Goal: Transaction & Acquisition: Purchase product/service

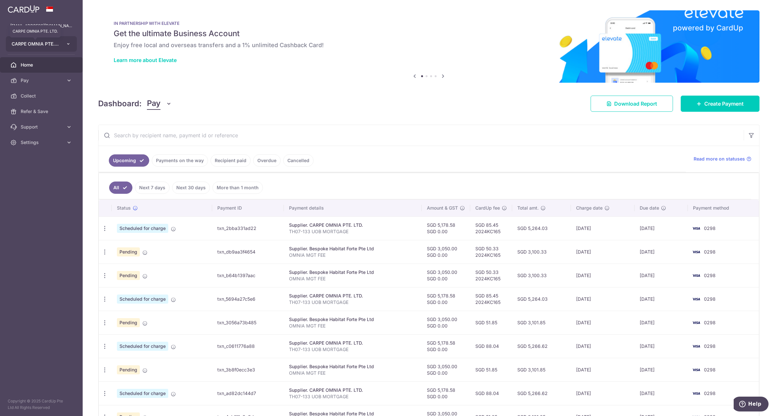
click at [52, 45] on span "CARPE OMNIA PTE. LTD." at bounding box center [36, 44] width 48 height 6
click at [39, 89] on link "ALPINE COLONY PTE. LTD." at bounding box center [43, 91] width 74 height 12
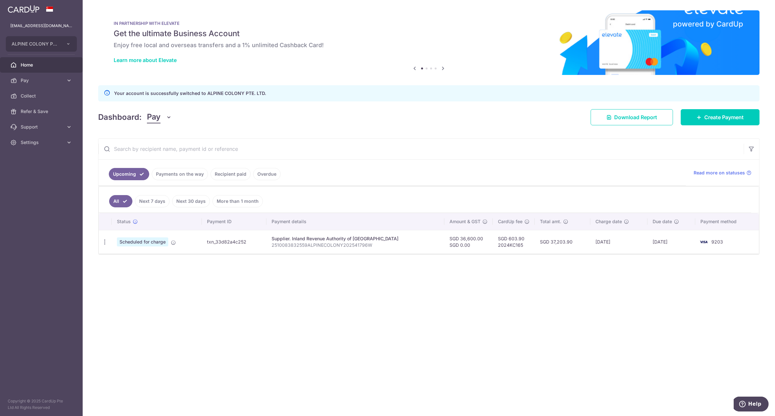
click at [178, 172] on link "Payments on the way" at bounding box center [180, 174] width 56 height 12
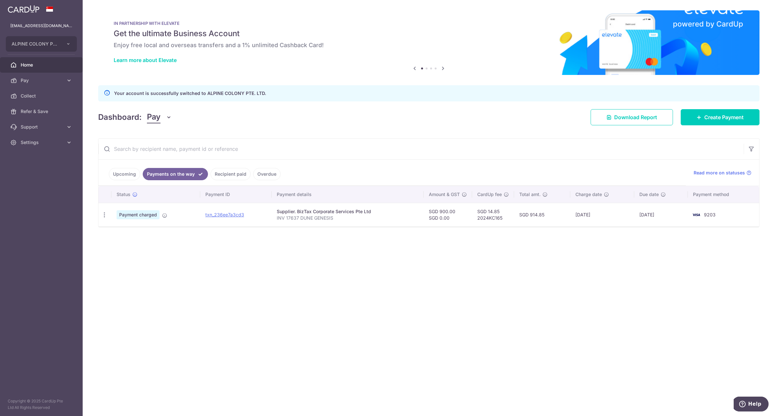
click at [125, 170] on link "Upcoming" at bounding box center [124, 174] width 31 height 12
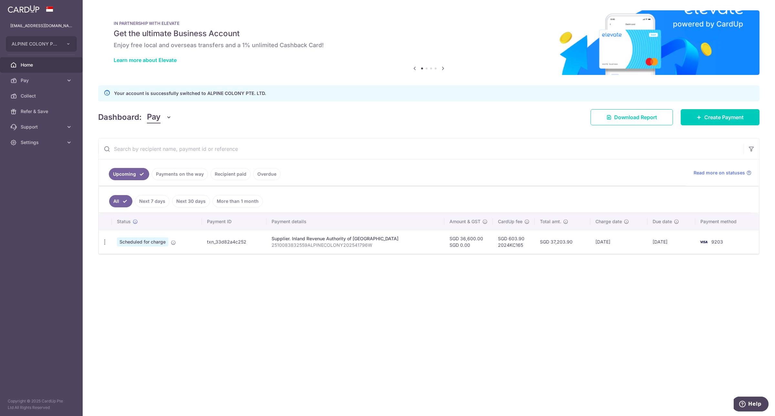
click at [187, 171] on link "Payments on the way" at bounding box center [180, 174] width 56 height 12
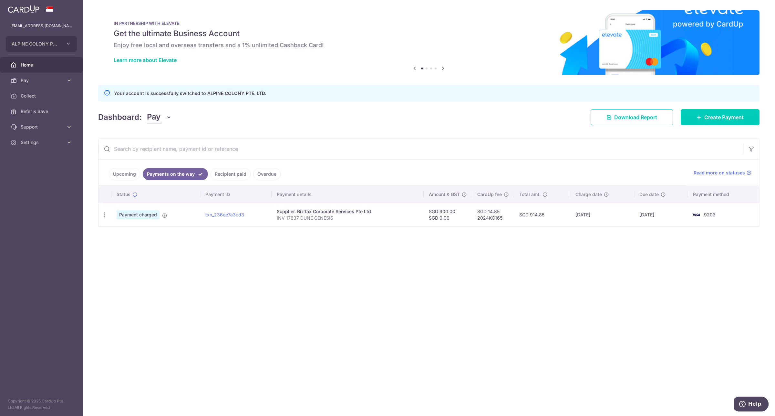
click at [119, 177] on link "Upcoming" at bounding box center [124, 174] width 31 height 12
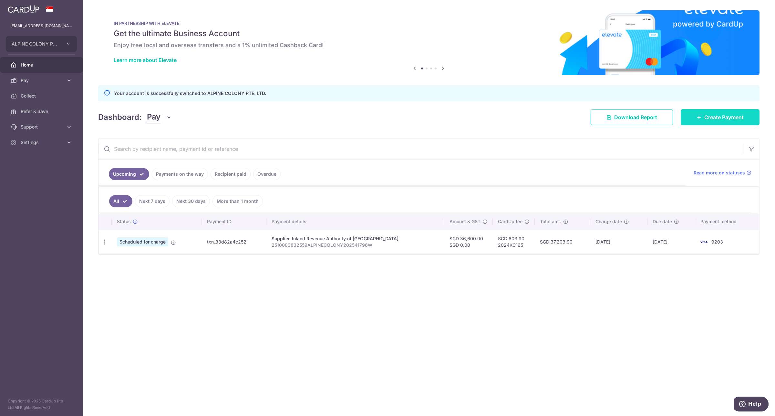
click at [730, 116] on span "Create Payment" at bounding box center [723, 117] width 39 height 8
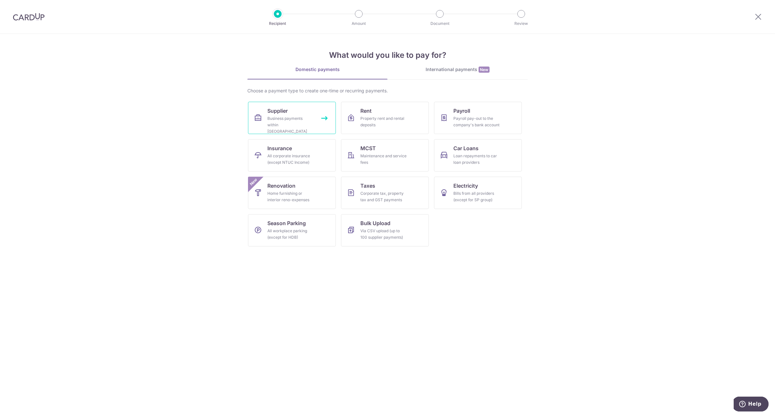
click at [299, 119] on div "Business payments within Singapore" at bounding box center [290, 124] width 47 height 19
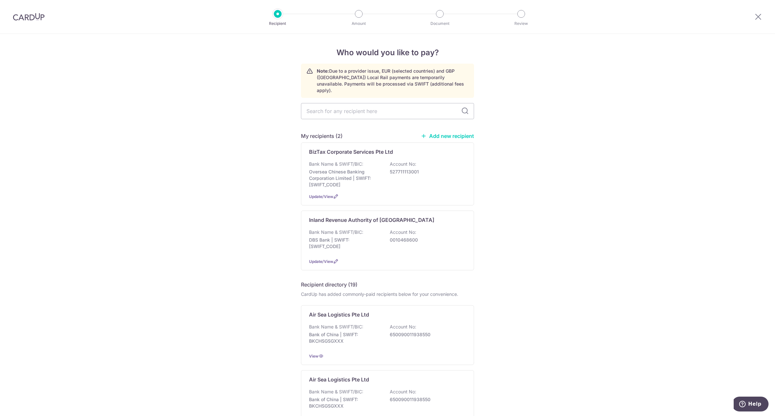
click at [451, 133] on link "Add new recipient" at bounding box center [447, 136] width 53 height 6
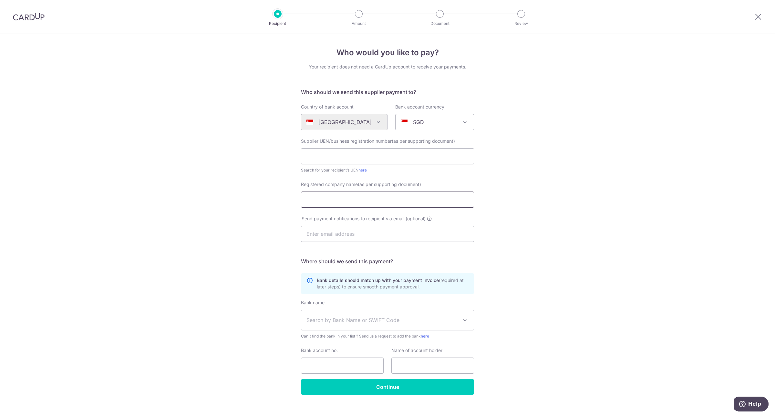
click at [370, 201] on input "Registered company name(as per supporting document)" at bounding box center [387, 200] width 173 height 16
type input "Bespoke Habitat Forte Pte. Ltd."
click at [373, 167] on div "Search for your recipient’s UEN here" at bounding box center [387, 170] width 173 height 6
click at [377, 157] on input "text" at bounding box center [387, 156] width 173 height 16
type input "202345178E"
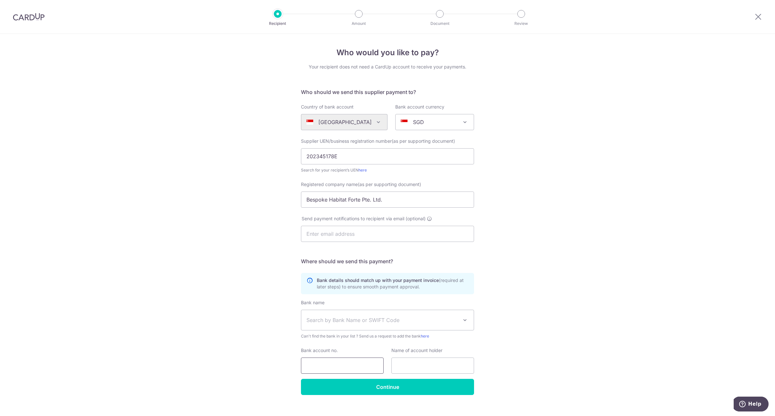
click at [309, 362] on input "Bank account no." at bounding box center [342, 366] width 83 height 16
paste input "7723441092"
type input "7723441092"
click at [365, 321] on span "Search by Bank Name or SWIFT Code" at bounding box center [382, 320] width 152 height 8
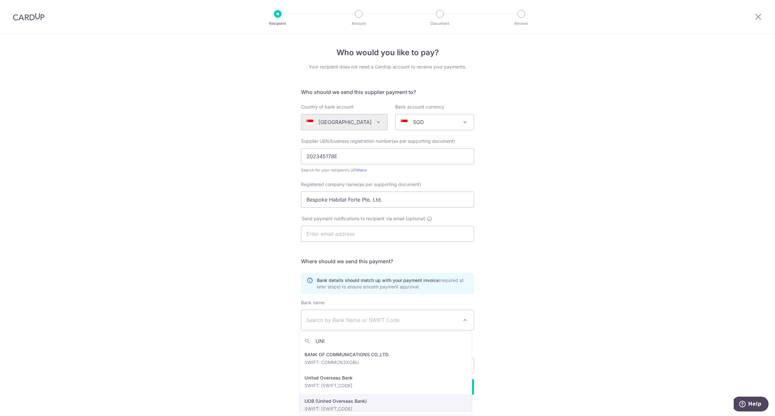
type input "UNI"
select select "18"
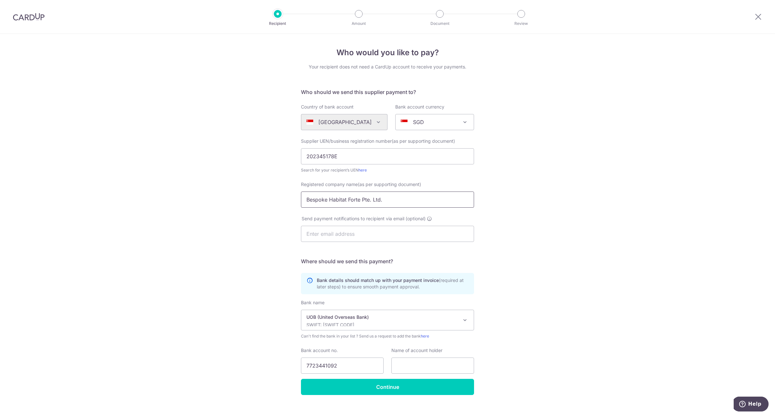
drag, startPoint x: 395, startPoint y: 202, endPoint x: 206, endPoint y: 189, distance: 189.7
click at [207, 189] on div "Who would you like to pay? Your recipient does not need a CardUp account to rec…" at bounding box center [387, 229] width 775 height 391
click at [411, 366] on input "text" at bounding box center [432, 366] width 83 height 16
paste input "Bespoke Habitat Forte Pte. Ltd."
type input "Bespoke Habitat Forte Pte. Ltd."
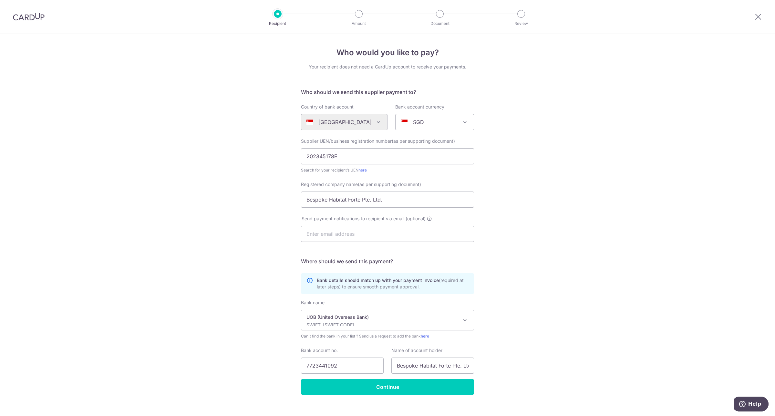
click at [389, 387] on input "Continue" at bounding box center [387, 387] width 173 height 16
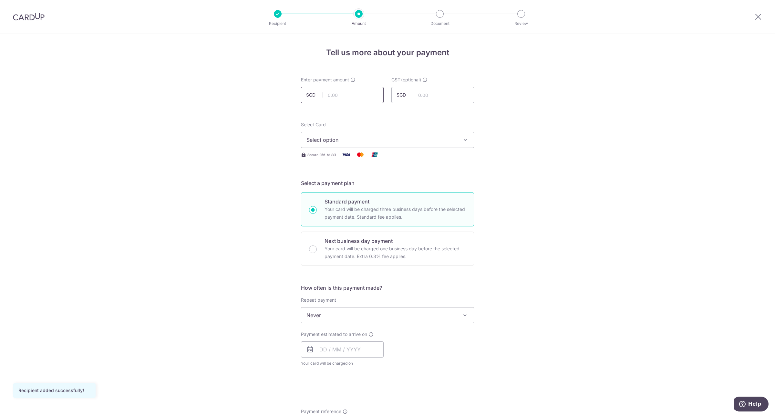
click at [367, 97] on input "text" at bounding box center [342, 95] width 83 height 16
type input "890.00"
click at [424, 114] on form "Enter payment amount SGD 890.00 890.00 GST (optional) SGD Recipient added succe…" at bounding box center [387, 354] width 173 height 555
click at [411, 141] on span "Select option" at bounding box center [381, 140] width 151 height 8
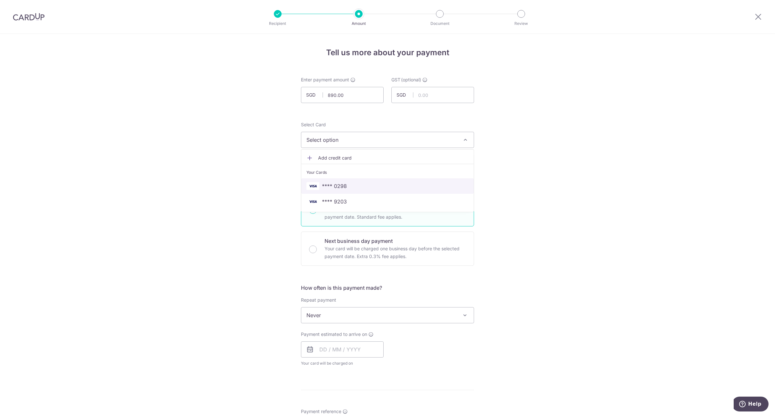
click at [367, 185] on span "**** 0298" at bounding box center [387, 186] width 162 height 8
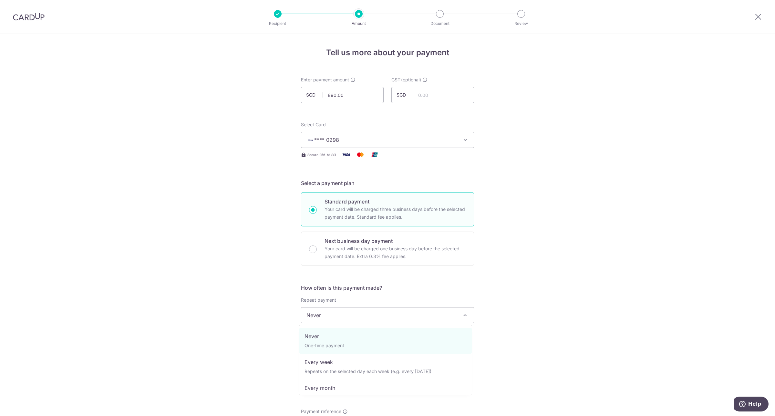
click at [353, 315] on span "Never" at bounding box center [387, 315] width 172 height 16
select select "2"
click at [320, 348] on input "text" at bounding box center [342, 349] width 83 height 16
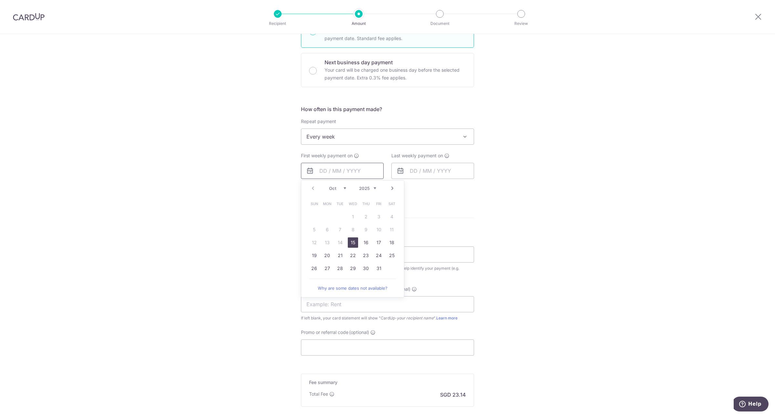
scroll to position [182, 0]
click at [375, 237] on link "17" at bounding box center [379, 239] width 10 height 10
type input "[DATE]"
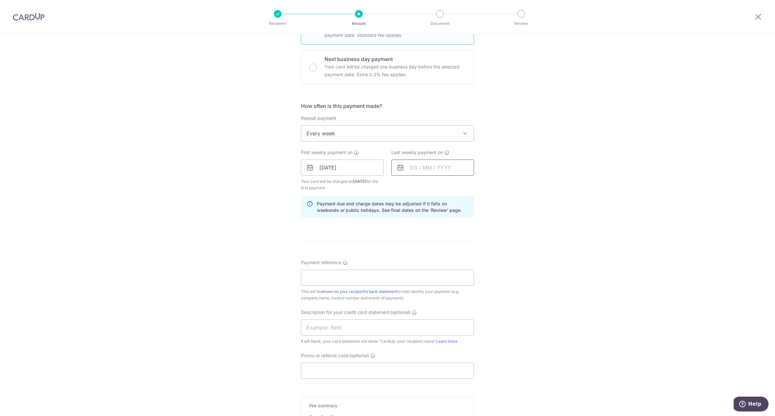
click at [426, 169] on input "text" at bounding box center [432, 168] width 83 height 16
click at [469, 240] on link "17" at bounding box center [469, 239] width 10 height 10
click at [445, 161] on input "[DATE]" at bounding box center [432, 168] width 83 height 16
type input "17/10/2026"
click at [532, 196] on div "Tell us more about your payment Enter payment amount SGD 890.00 890.00 GST (opt…" at bounding box center [387, 182] width 775 height 660
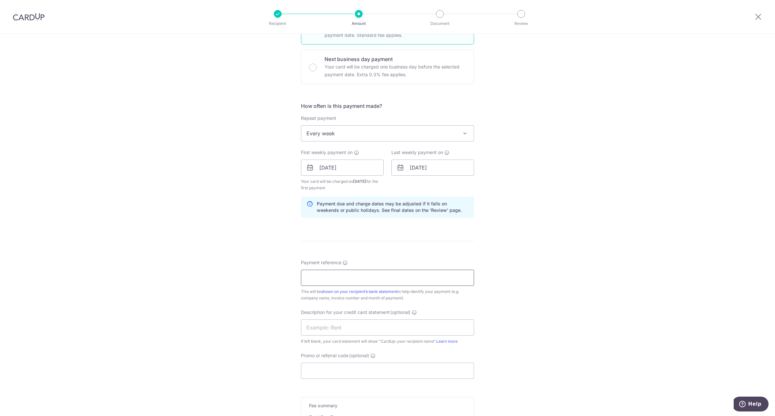
click at [347, 278] on input "Payment reference" at bounding box center [387, 278] width 173 height 16
type input "m"
type input "MGMT FEE CITITECH"
click at [374, 322] on input "text" at bounding box center [387, 327] width 173 height 16
click at [334, 369] on input "Promo or referral code (optional)" at bounding box center [387, 371] width 173 height 16
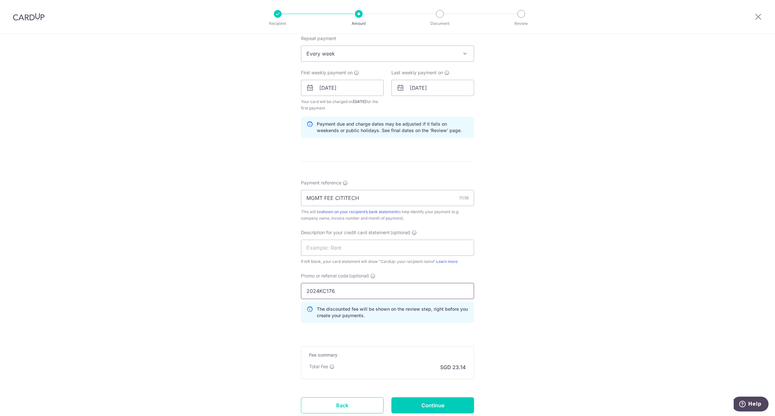
scroll to position [308, 0]
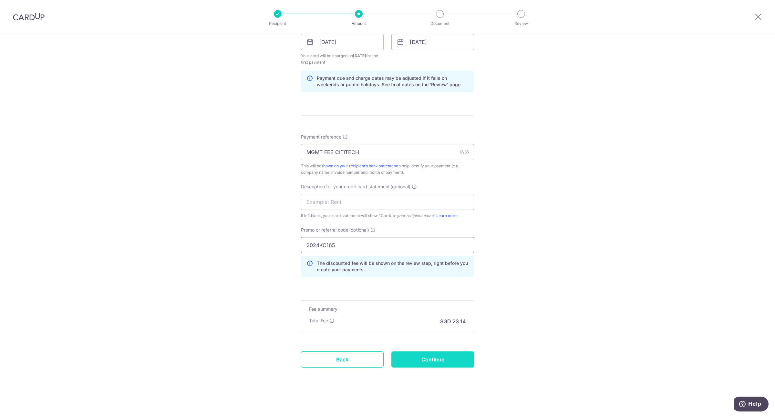
type input "2024KC165"
click at [427, 356] on input "Continue" at bounding box center [432, 359] width 83 height 16
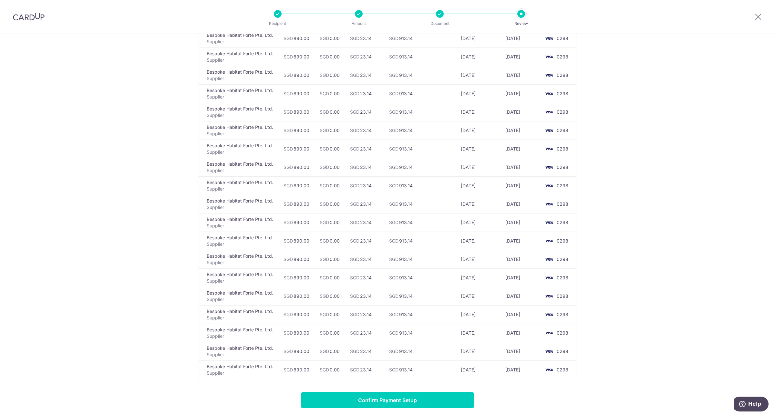
scroll to position [788, 0]
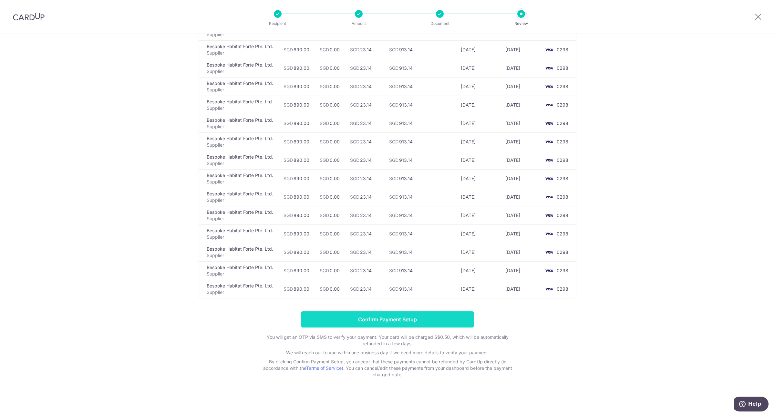
click at [390, 322] on input "Confirm Payment Setup" at bounding box center [387, 319] width 173 height 16
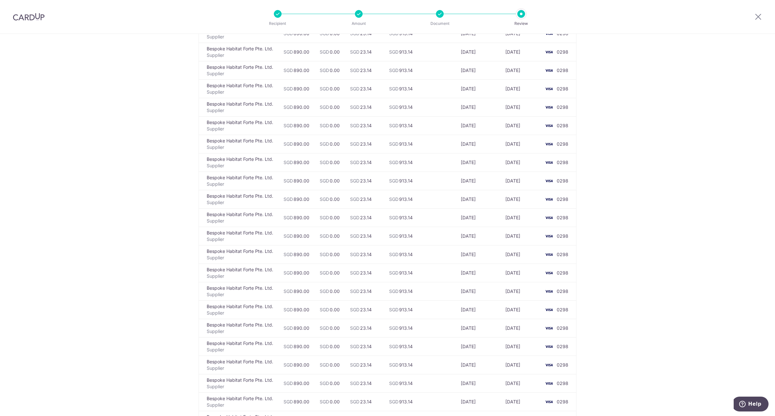
scroll to position [788, 0]
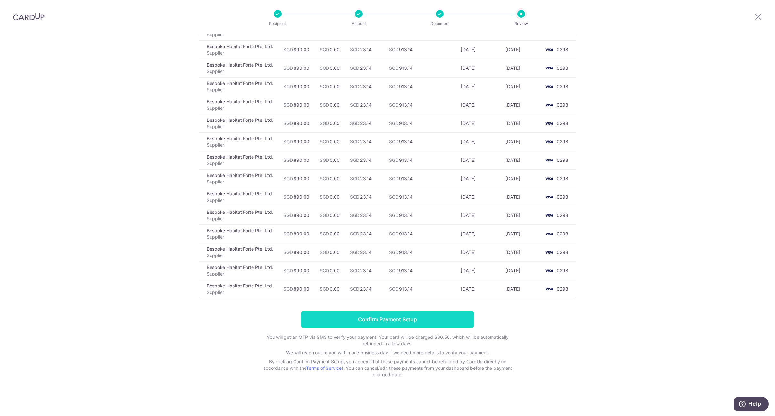
click at [396, 313] on input "Confirm Payment Setup" at bounding box center [387, 319] width 173 height 16
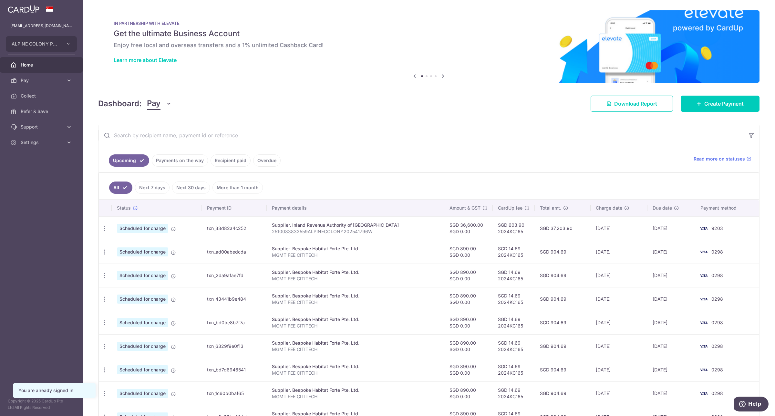
scroll to position [85, 0]
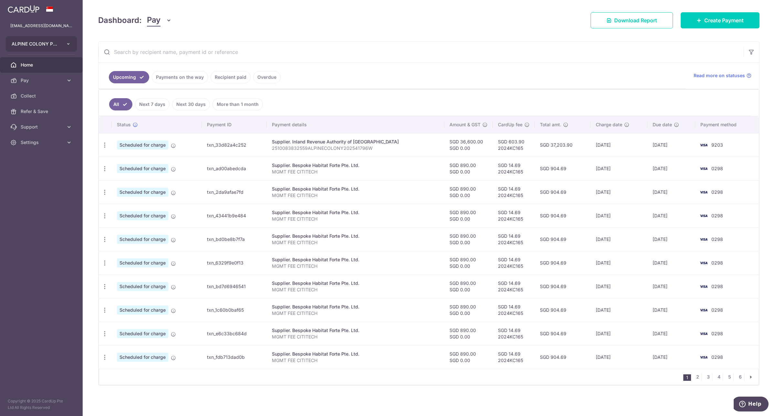
click at [36, 44] on span "ALPINE COLONY PTE. LTD." at bounding box center [36, 44] width 48 height 6
click at [536, 54] on input "text" at bounding box center [421, 52] width 645 height 21
